Goal: Task Accomplishment & Management: Manage account settings

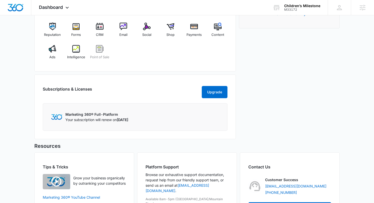
scroll to position [191, 0]
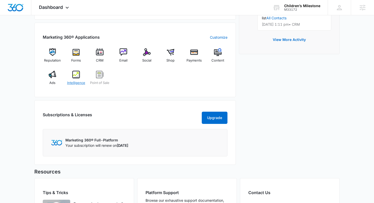
click at [77, 76] on img at bounding box center [76, 75] width 8 height 8
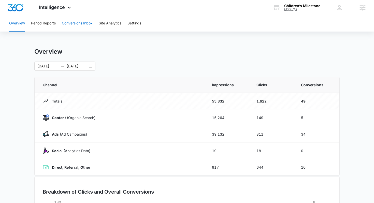
click at [86, 27] on button "Conversions Inbox" at bounding box center [77, 23] width 31 height 16
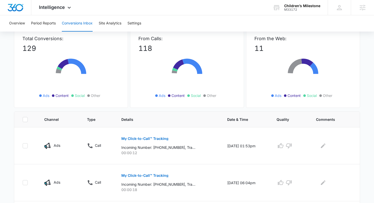
scroll to position [75, 0]
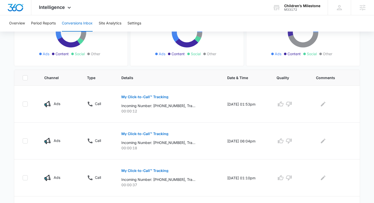
click at [60, 19] on div "Overview Period Reports Conversions Inbox Site Analytics Settings" at bounding box center [187, 23] width 362 height 16
click at [63, 5] on span "Intelligence" at bounding box center [52, 7] width 26 height 5
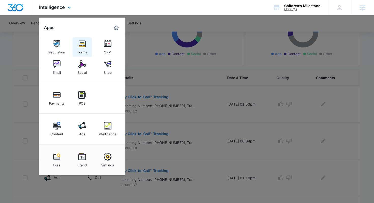
click at [81, 44] on img at bounding box center [82, 44] width 8 height 8
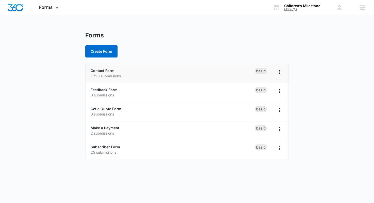
click at [98, 73] on p "1728 submissions" at bounding box center [173, 75] width 164 height 5
click at [104, 71] on link "Contact Form" at bounding box center [103, 71] width 24 height 4
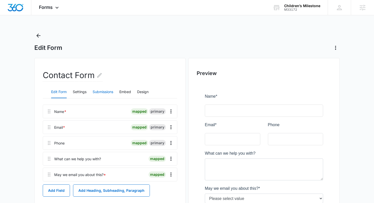
click at [104, 91] on button "Submissions" at bounding box center [103, 92] width 21 height 12
